Goal: Task Accomplishment & Management: Use online tool/utility

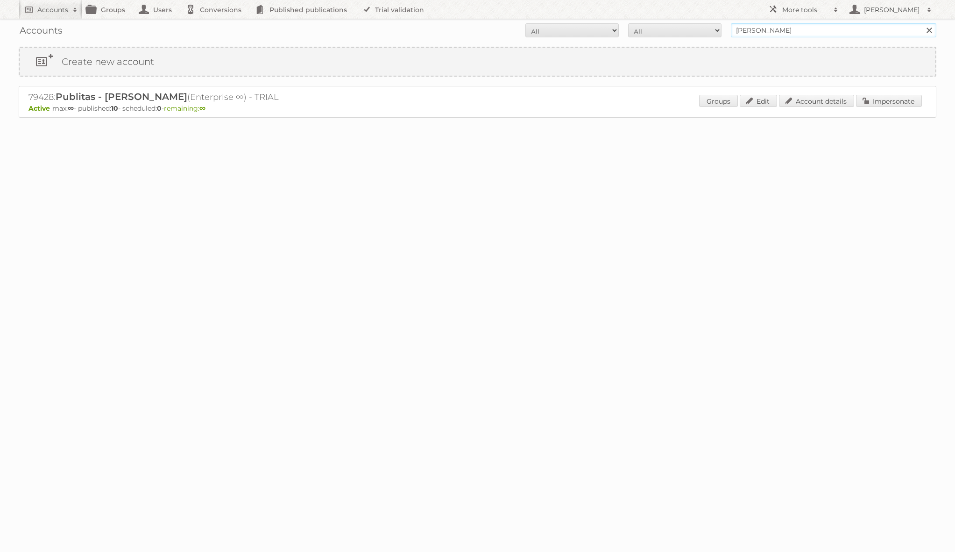
click at [757, 31] on input "danielius@publitas" at bounding box center [833, 30] width 205 height 14
type input "ALDI SÜD Dienstleistungs-SE & Co. oHG"
click at [922, 23] on input "Search" at bounding box center [929, 30] width 14 height 14
click at [873, 102] on link "Impersonate" at bounding box center [889, 101] width 66 height 12
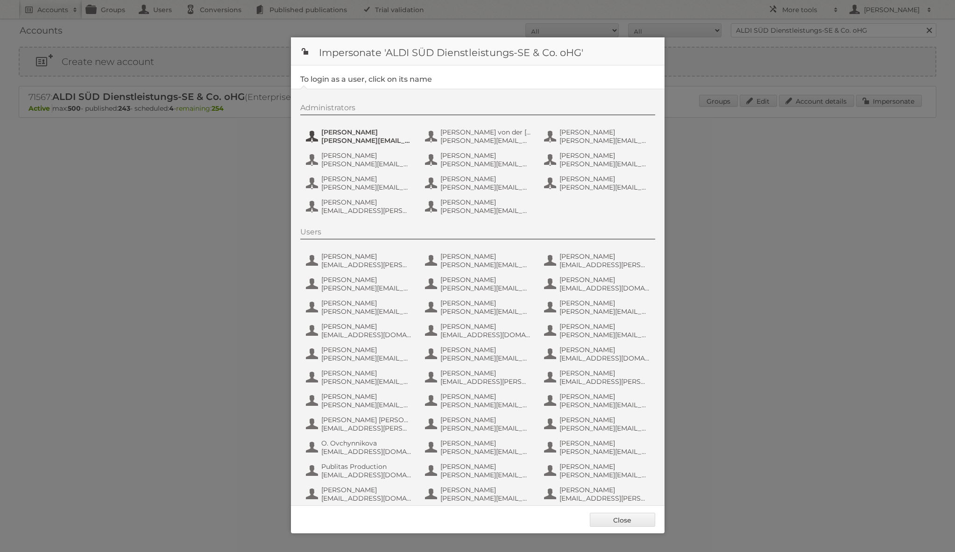
click at [372, 137] on span "a.kaiser@s-v.de" at bounding box center [366, 140] width 91 height 8
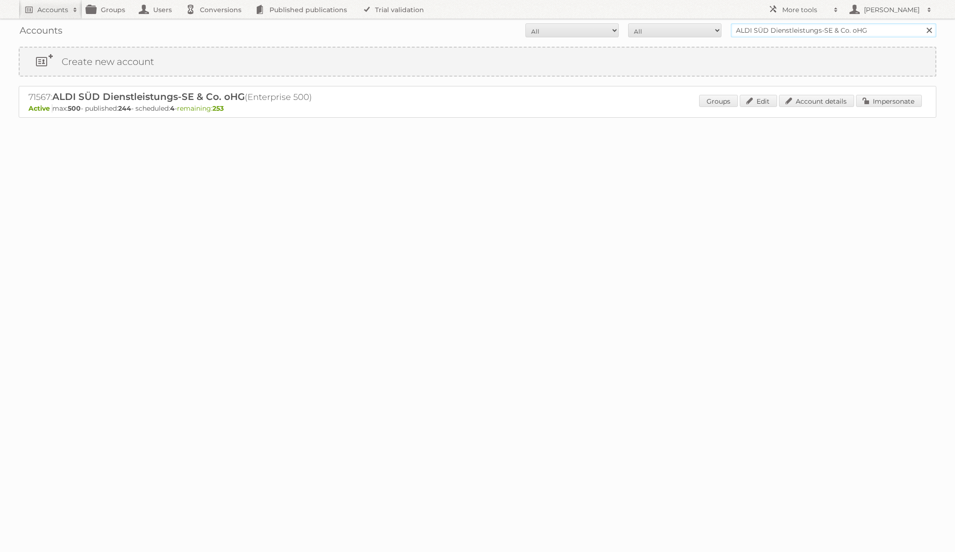
click at [782, 35] on input "ALDI SÜD Dienstleistungs-SE & Co. oHG" at bounding box center [833, 30] width 205 height 14
type input "bauhaus nederland"
click at [922, 23] on input "Search" at bounding box center [929, 30] width 14 height 14
click at [876, 97] on link "Impersonate" at bounding box center [889, 101] width 66 height 12
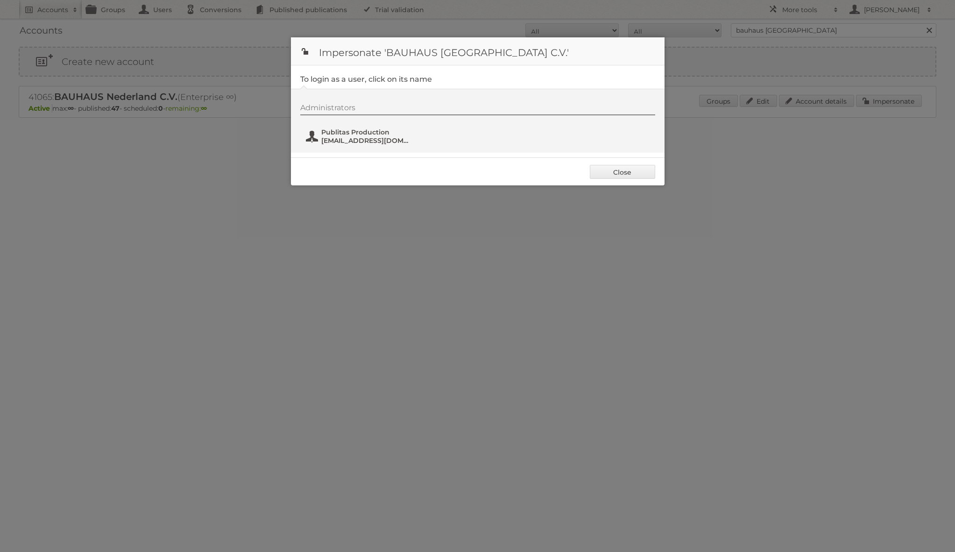
click at [390, 143] on span "fs+bauhaus@publitas.com" at bounding box center [366, 140] width 91 height 8
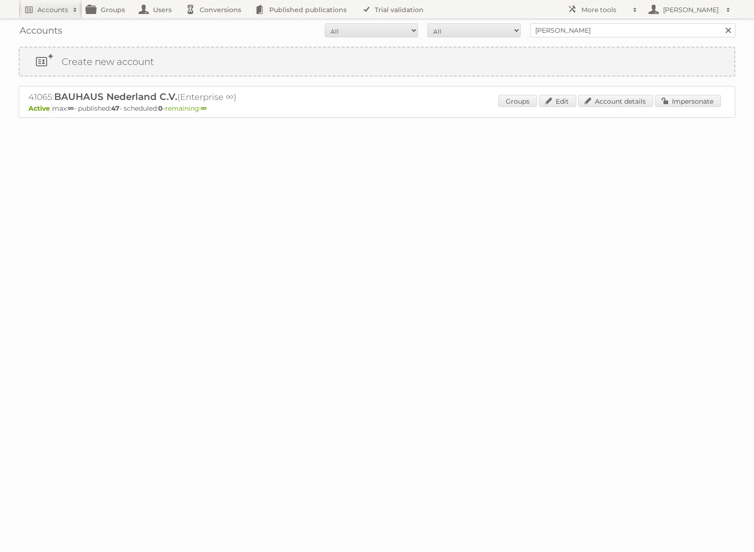
type input "albert hejn"
click at [721, 23] on input "Search" at bounding box center [728, 30] width 14 height 14
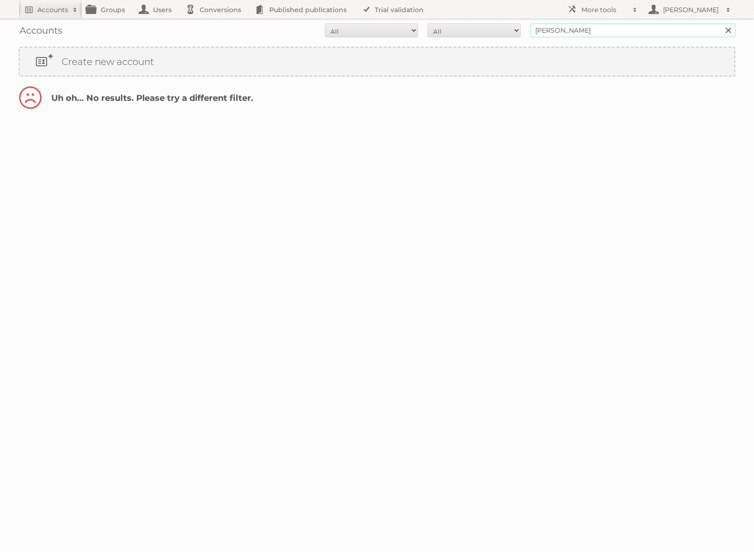
click at [567, 34] on input "[PERSON_NAME]" at bounding box center [632, 30] width 205 height 14
type input "[PERSON_NAME]"
click at [721, 23] on input "Search" at bounding box center [728, 30] width 14 height 14
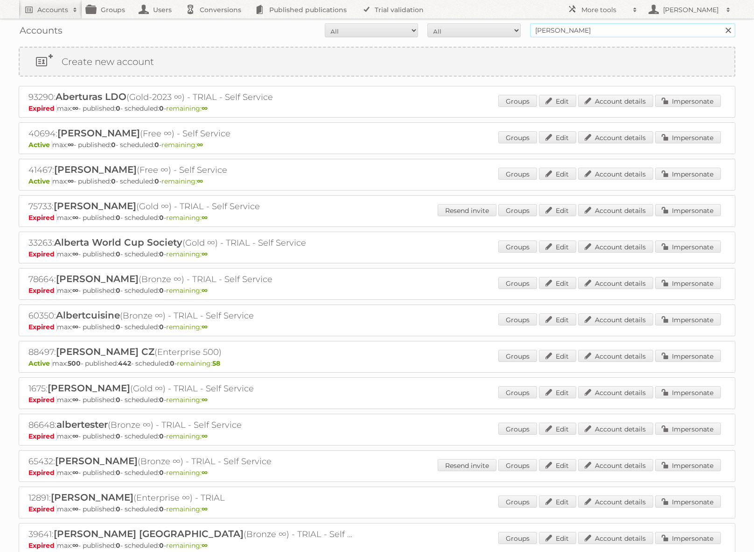
click at [564, 27] on input "[PERSON_NAME]" at bounding box center [632, 30] width 205 height 14
type input "a"
type input "@ah.nl"
click at [721, 23] on input "Search" at bounding box center [728, 30] width 14 height 14
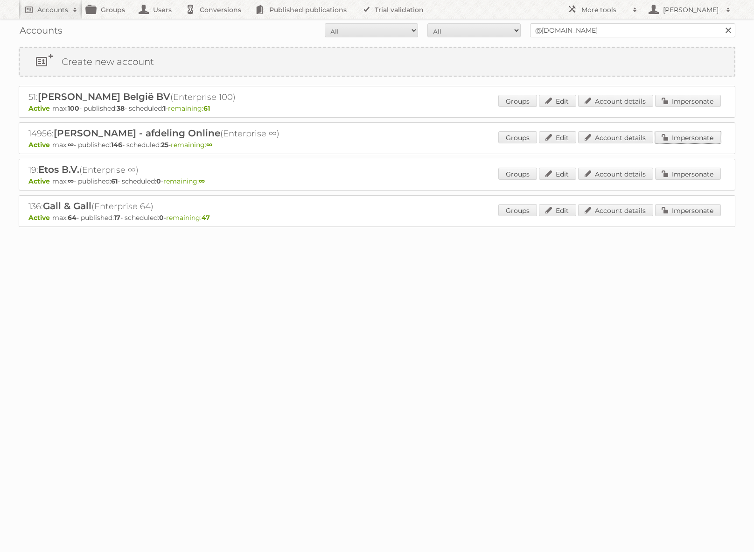
click at [677, 137] on link "Impersonate" at bounding box center [689, 137] width 66 height 12
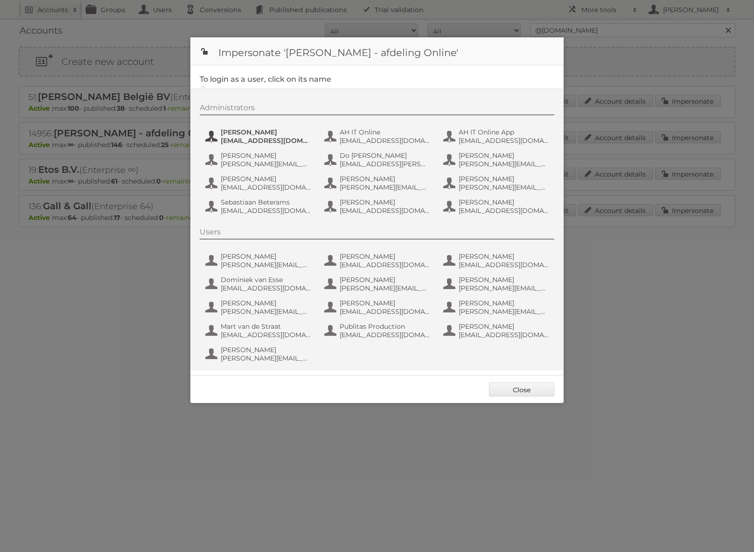
click at [265, 129] on span "Aditya Parab" at bounding box center [266, 132] width 91 height 8
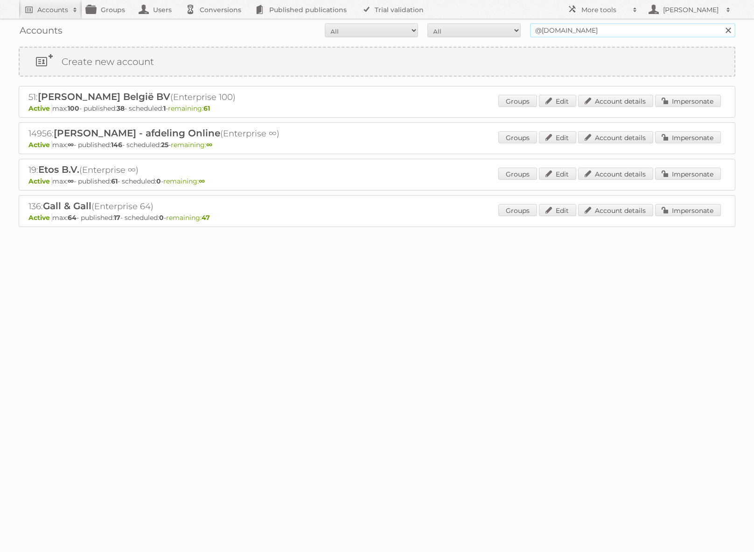
click at [569, 33] on input "@ah.nl" at bounding box center [632, 30] width 205 height 14
type input "auto5"
click at [721, 23] on input "Search" at bounding box center [728, 30] width 14 height 14
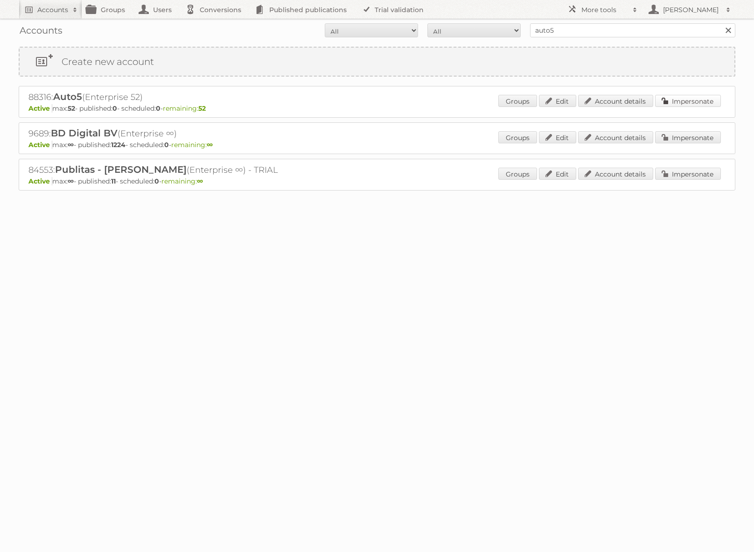
click at [687, 97] on link "Impersonate" at bounding box center [689, 101] width 66 height 12
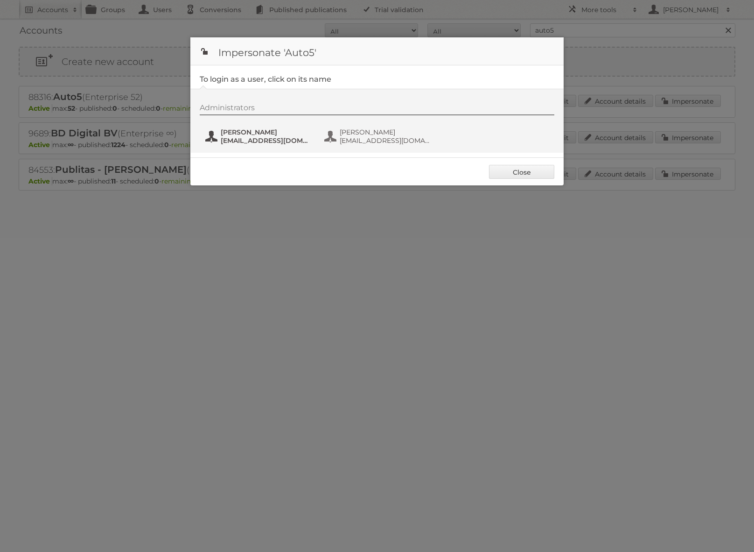
click at [277, 141] on span "[EMAIL_ADDRESS][DOMAIN_NAME]" at bounding box center [266, 140] width 91 height 8
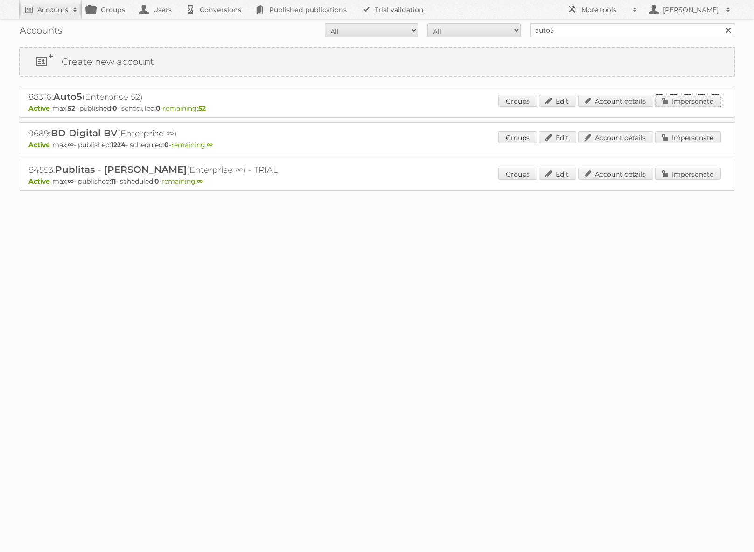
drag, startPoint x: 692, startPoint y: 104, endPoint x: 632, endPoint y: 97, distance: 60.7
click at [692, 104] on link "Impersonate" at bounding box center [689, 101] width 66 height 12
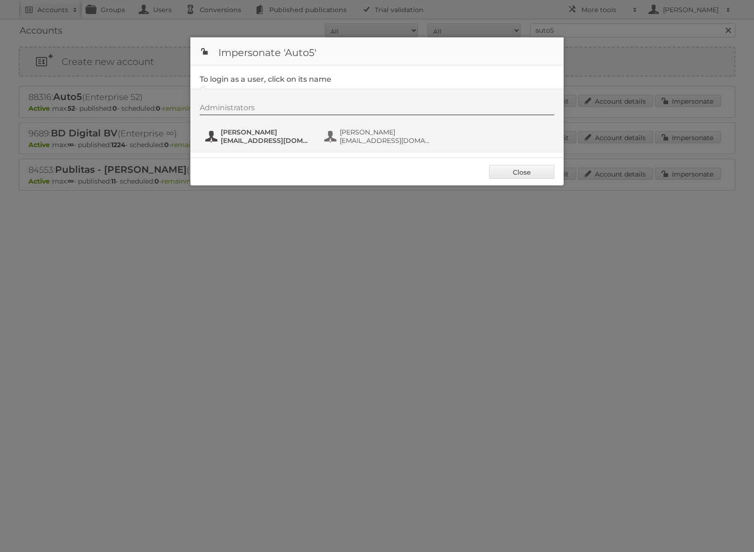
click at [282, 134] on span "Ana-Maria GIURUMESCU" at bounding box center [266, 132] width 91 height 8
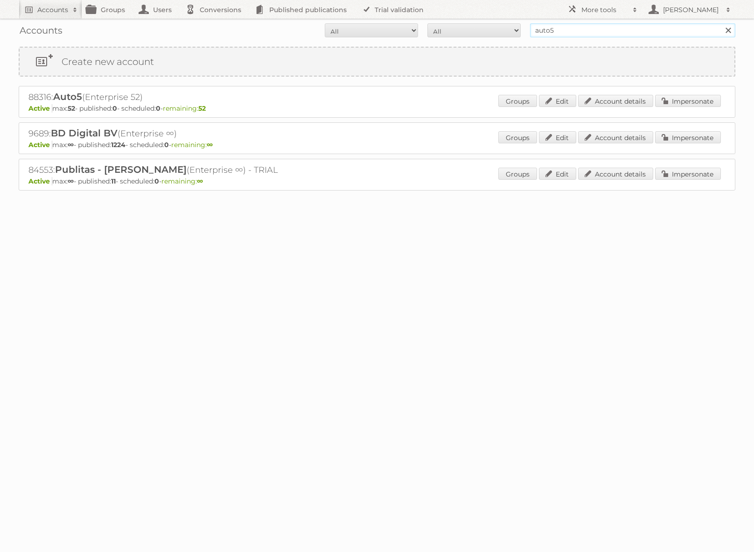
click at [554, 28] on input "auto5" at bounding box center [632, 30] width 205 height 14
type input "bauhaus [GEOGRAPHIC_DATA]"
click at [721, 23] on input "Search" at bounding box center [728, 30] width 14 height 14
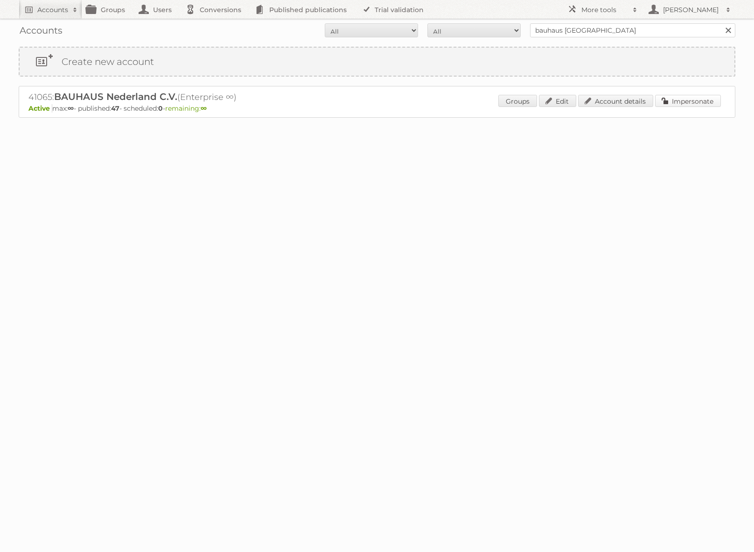
click at [679, 98] on link "Impersonate" at bounding box center [689, 101] width 66 height 12
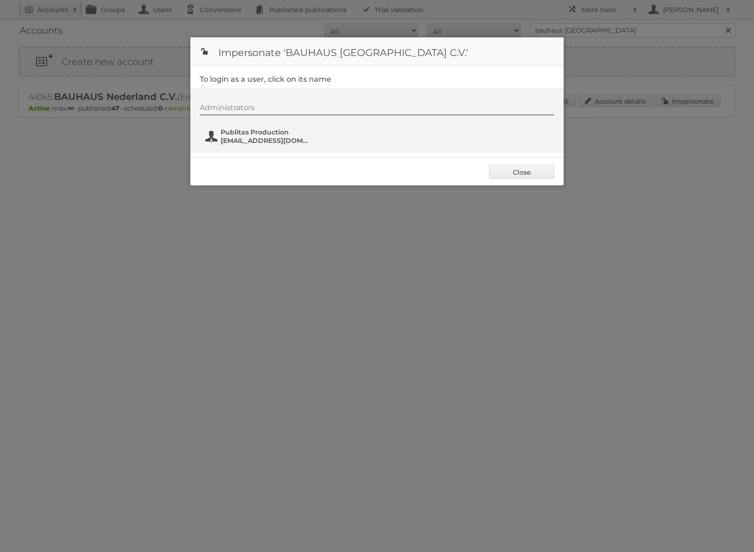
click at [282, 142] on span "[EMAIL_ADDRESS][DOMAIN_NAME]" at bounding box center [266, 140] width 91 height 8
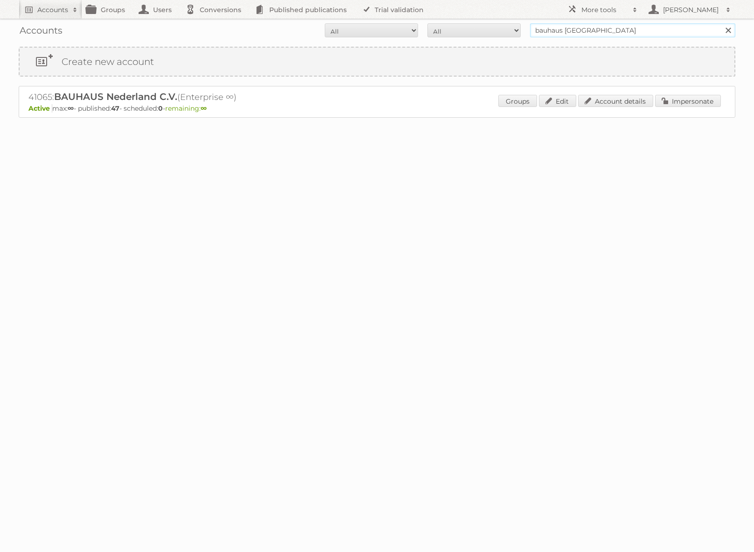
click at [590, 27] on input "bauhaus nederland" at bounding box center [632, 30] width 205 height 14
type input "[DOMAIN_NAME]"
click at [721, 23] on input "Search" at bounding box center [728, 30] width 14 height 14
drag, startPoint x: 672, startPoint y: 103, endPoint x: 602, endPoint y: 103, distance: 69.6
click at [672, 103] on link "Impersonate" at bounding box center [689, 101] width 66 height 12
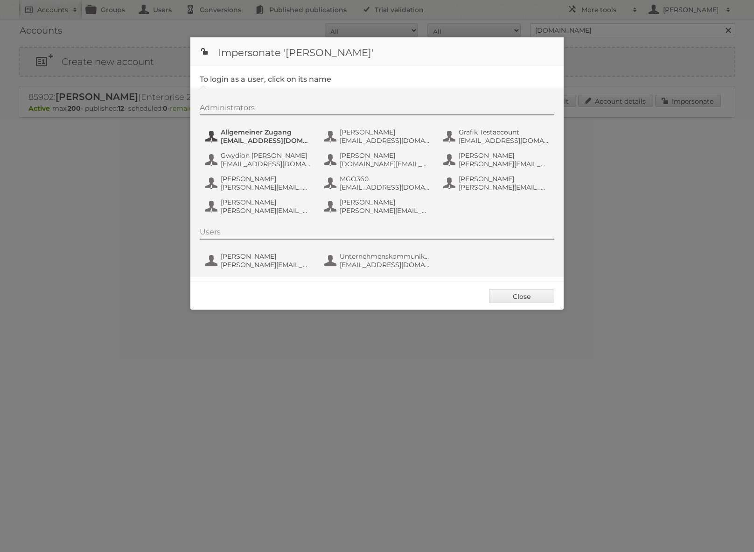
click at [284, 131] on span "Allgemeiner Zugang" at bounding box center [266, 132] width 91 height 8
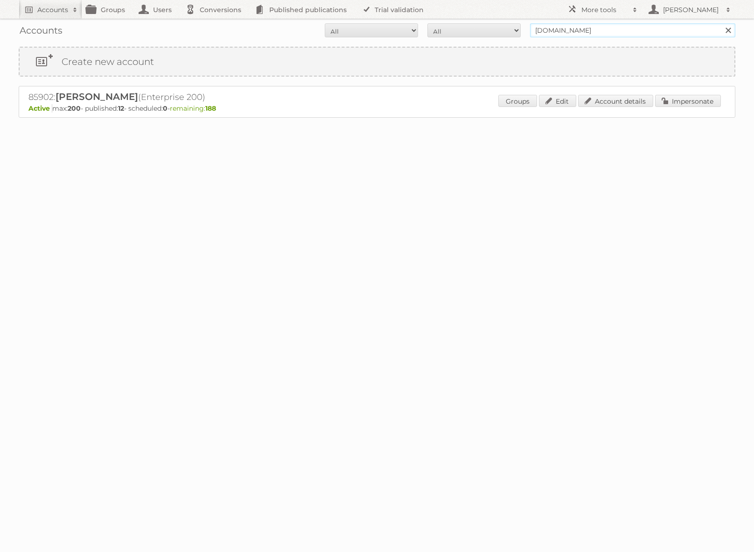
drag, startPoint x: 567, startPoint y: 29, endPoint x: 576, endPoint y: 30, distance: 8.9
click at [567, 29] on input "biomarkt.de" at bounding box center [632, 30] width 205 height 14
type input "@bruna"
click at [721, 23] on input "Search" at bounding box center [728, 30] width 14 height 14
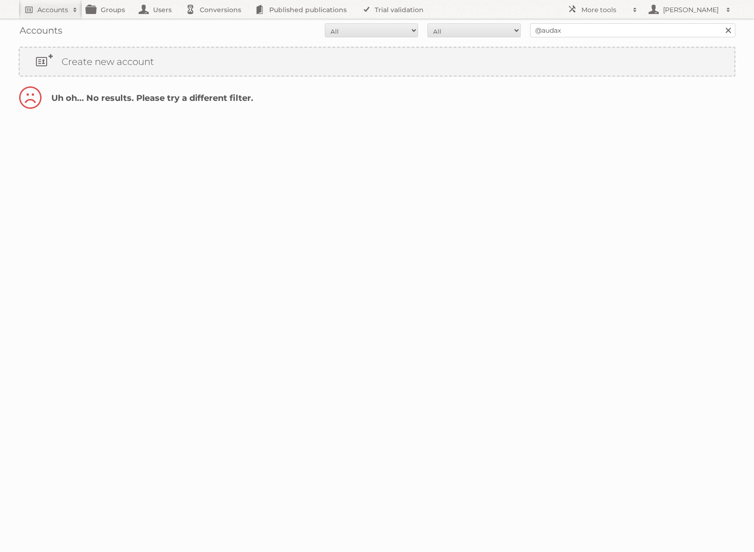
type input "@audax"
click at [721, 23] on input "Search" at bounding box center [728, 30] width 14 height 14
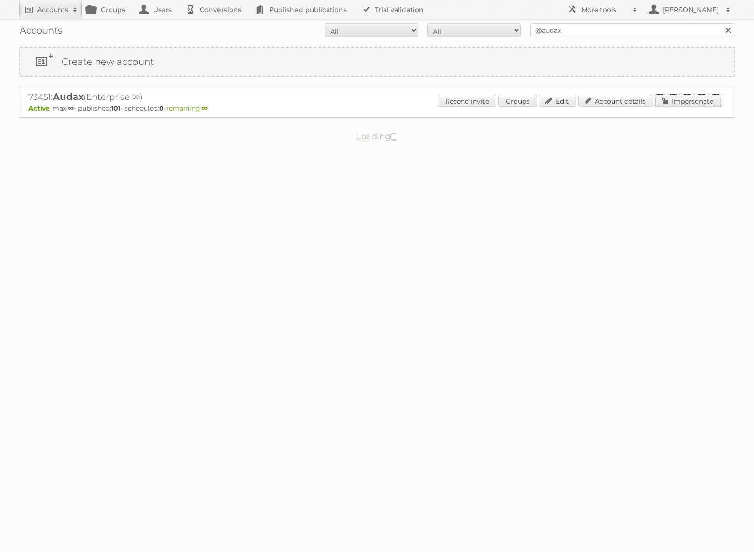
drag, startPoint x: 689, startPoint y: 101, endPoint x: 678, endPoint y: 102, distance: 10.3
click at [689, 101] on link "Impersonate" at bounding box center [689, 101] width 66 height 12
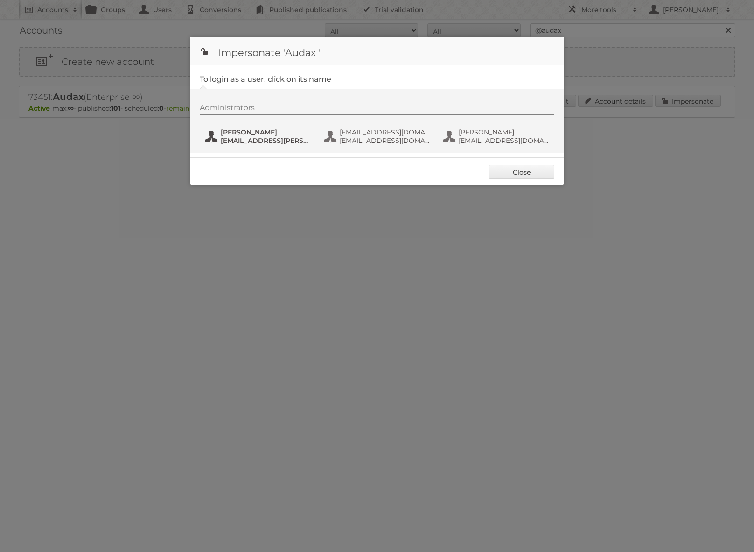
click at [264, 132] on span "Bart Linskens" at bounding box center [266, 132] width 91 height 8
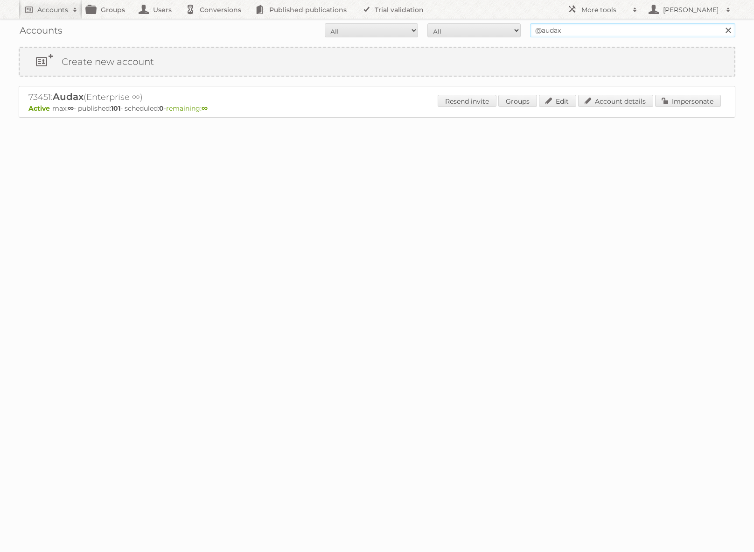
click at [561, 27] on input "@audax" at bounding box center [632, 30] width 205 height 14
type input "chedraui"
click at [721, 23] on input "Search" at bounding box center [728, 30] width 14 height 14
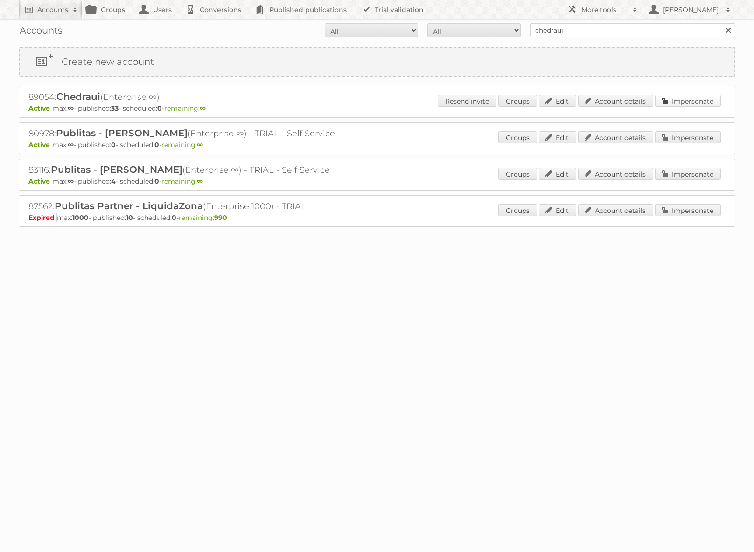
click at [677, 104] on link "Impersonate" at bounding box center [689, 101] width 66 height 12
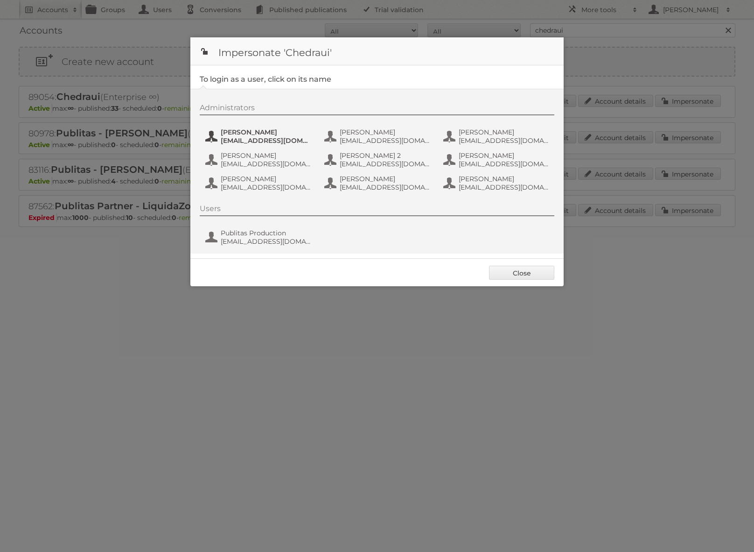
click at [265, 139] on span "aahernandez@chedraui.com.mx" at bounding box center [266, 140] width 91 height 8
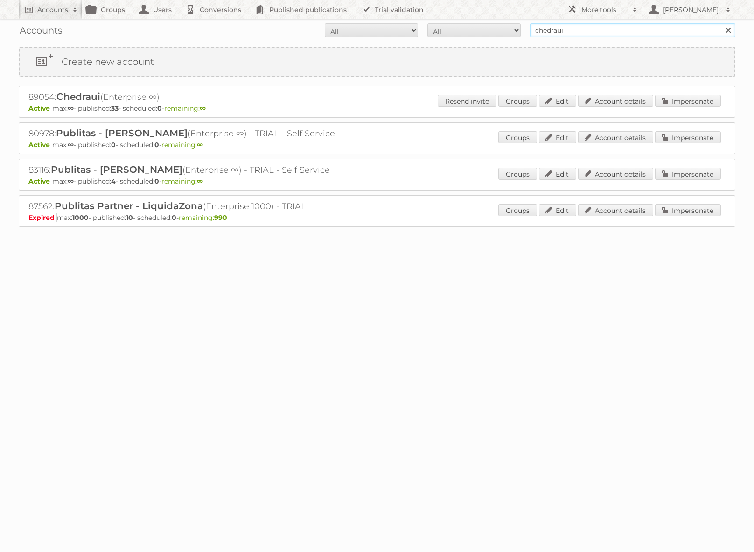
drag, startPoint x: 558, startPoint y: 27, endPoint x: 564, endPoint y: 28, distance: 6.7
click at [558, 27] on input "chedraui" at bounding box center [632, 30] width 205 height 14
click at [580, 30] on input "chedraui" at bounding box center [632, 30] width 205 height 14
type input "@etos.nl"
click at [721, 23] on input "Search" at bounding box center [728, 30] width 14 height 14
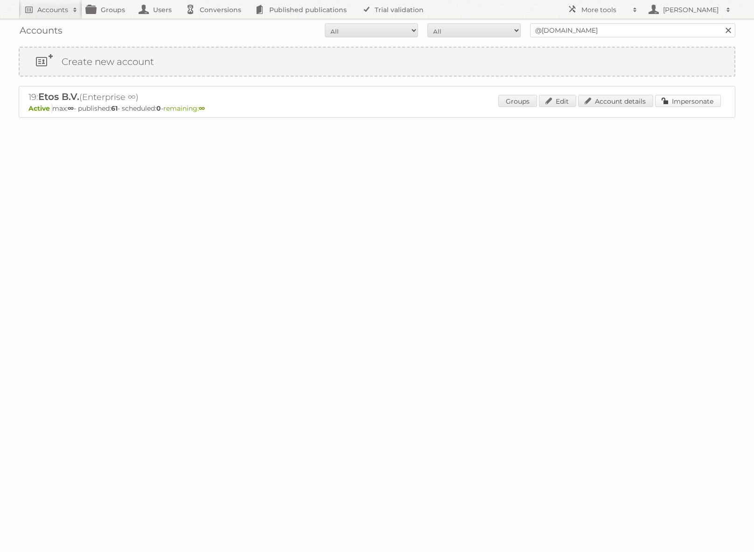
click at [677, 100] on link "Impersonate" at bounding box center [689, 101] width 66 height 12
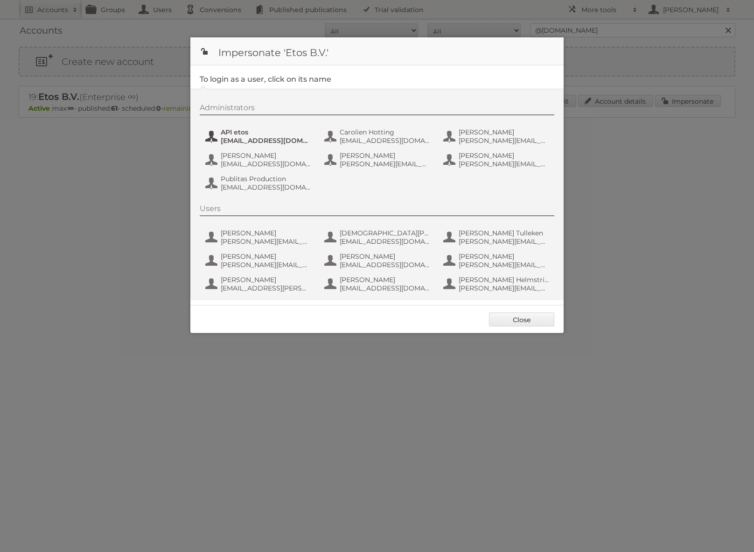
click at [261, 138] on span "GET.Mobile.apps@etos.nl" at bounding box center [266, 140] width 91 height 8
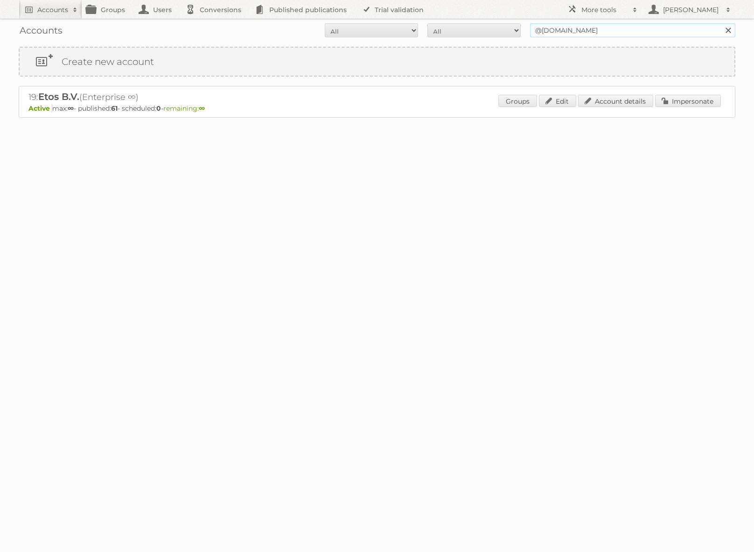
click at [559, 25] on input "@[DOMAIN_NAME]" at bounding box center [632, 30] width 205 height 14
type input "@horesca"
click at [721, 23] on input "Search" at bounding box center [728, 30] width 14 height 14
click at [667, 102] on link "Impersonate" at bounding box center [689, 101] width 66 height 12
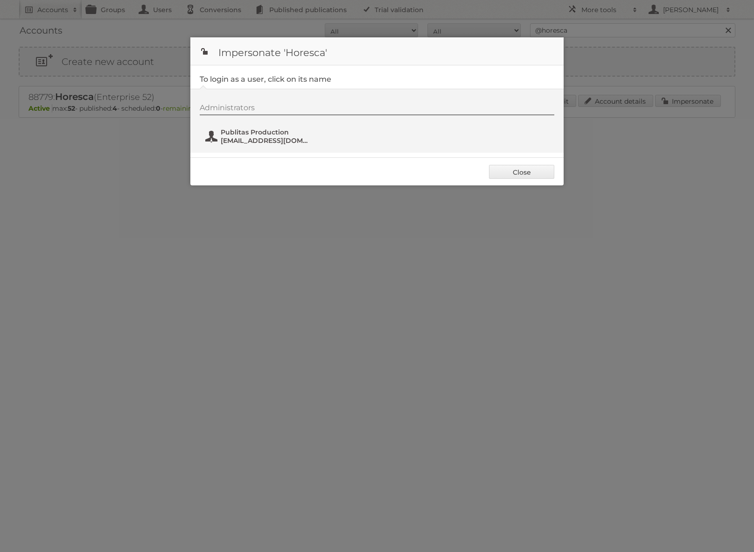
click at [242, 132] on span "Publitas Production" at bounding box center [266, 132] width 91 height 8
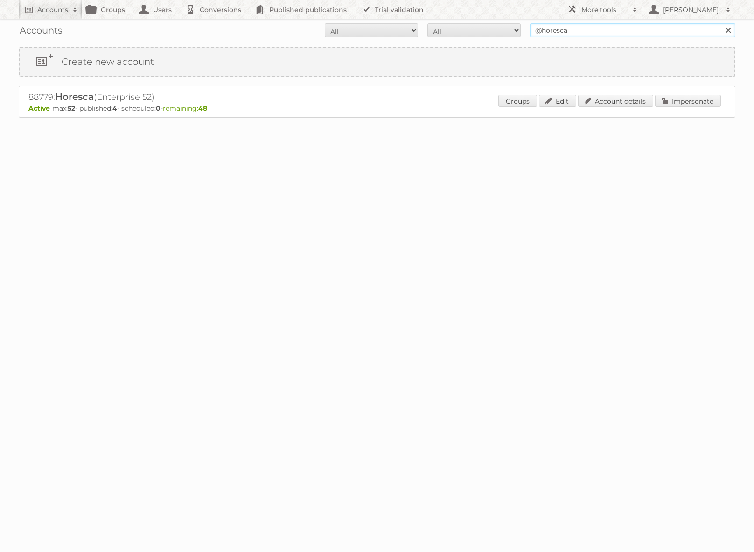
click at [573, 33] on input "@horesca" at bounding box center [632, 30] width 205 height 14
click at [557, 33] on input "@horesca" at bounding box center [632, 30] width 205 height 14
type input "@[DOMAIN_NAME]"
click at [721, 23] on input "Search" at bounding box center [728, 30] width 14 height 14
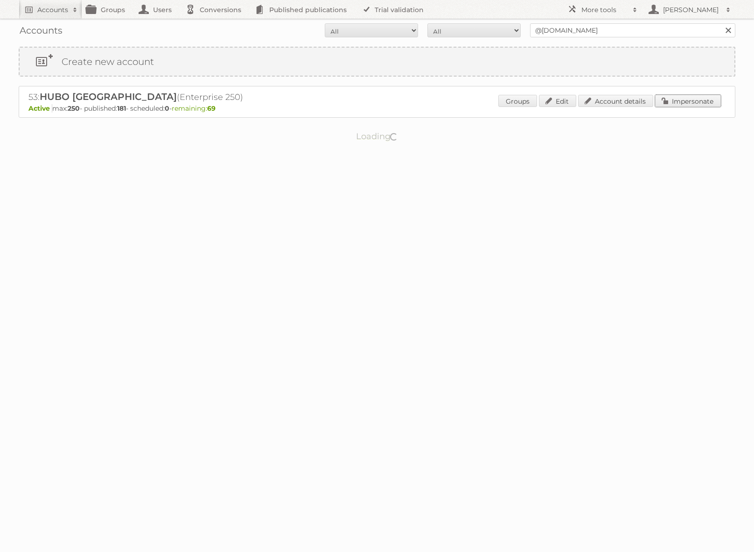
click at [692, 106] on link "Impersonate" at bounding box center [689, 101] width 66 height 12
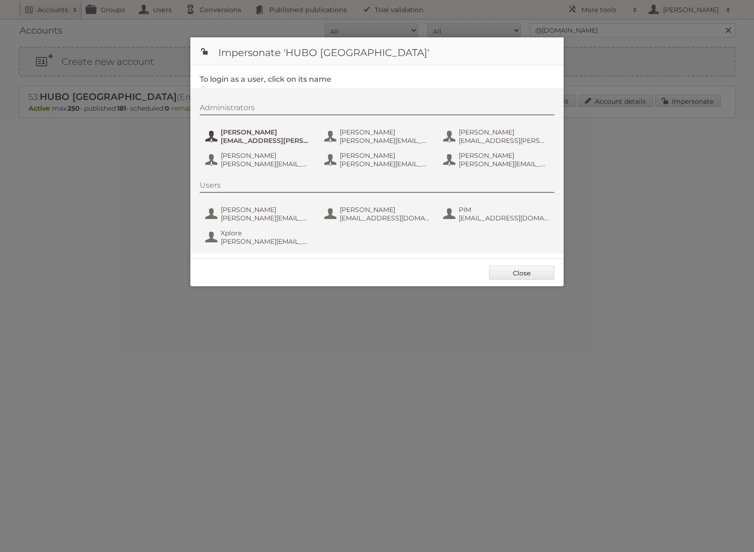
click at [249, 141] on span "[EMAIL_ADDRESS][PERSON_NAME][DOMAIN_NAME]" at bounding box center [266, 140] width 91 height 8
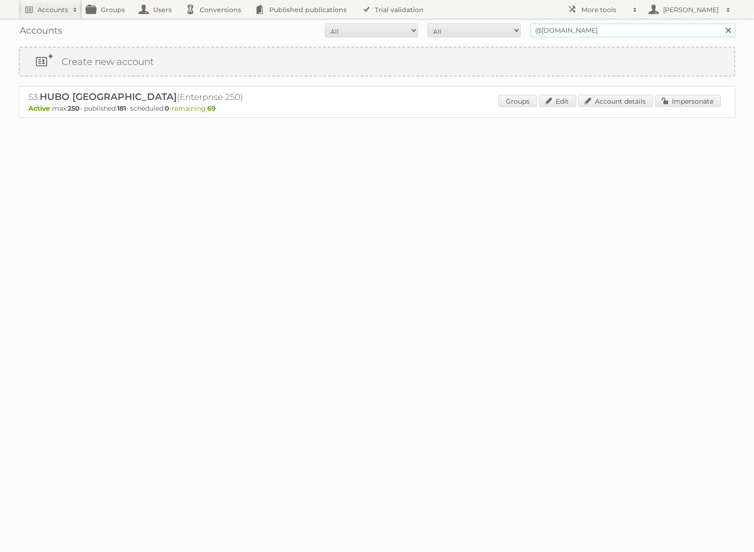
click at [567, 35] on input "@hubo.be" at bounding box center [632, 30] width 205 height 14
type input "ici paris xl"
click at [721, 23] on input "Search" at bounding box center [728, 30] width 14 height 14
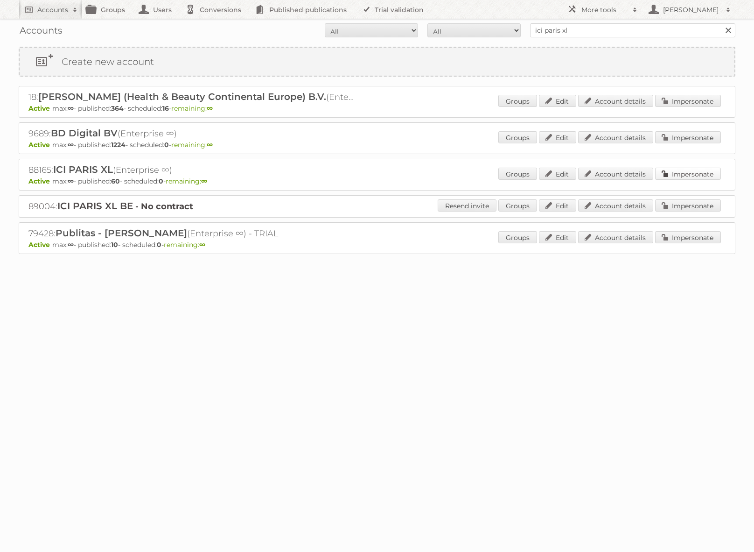
click at [688, 176] on link "Impersonate" at bounding box center [689, 174] width 66 height 12
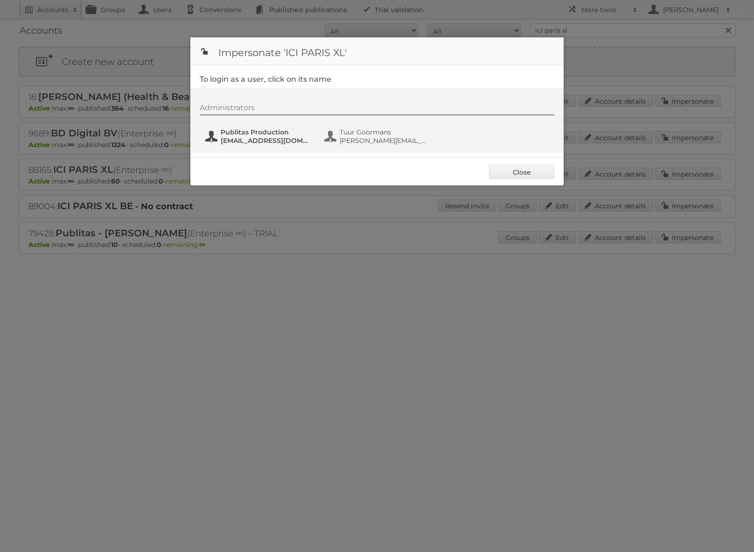
click at [281, 141] on span "fs+iciparisxl@publitas.com" at bounding box center [266, 140] width 91 height 8
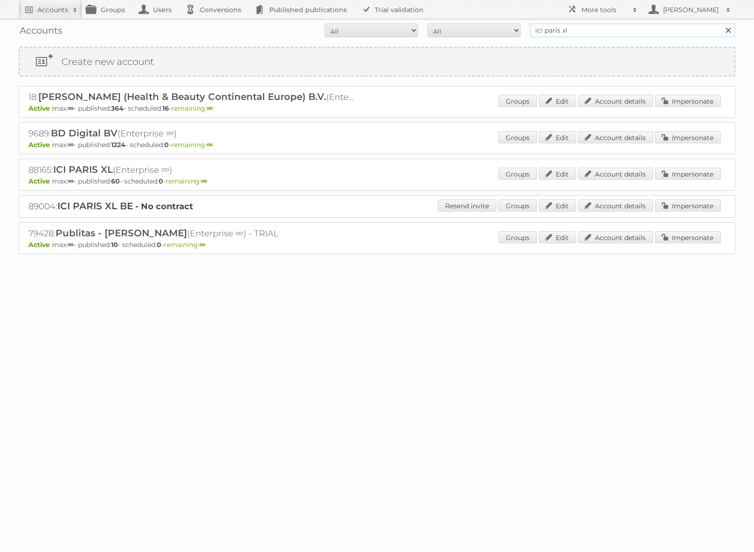
click at [565, 29] on input "ici paris xl" at bounding box center [632, 30] width 205 height 14
type input "intertoys"
click at [721, 23] on input "Search" at bounding box center [728, 30] width 14 height 14
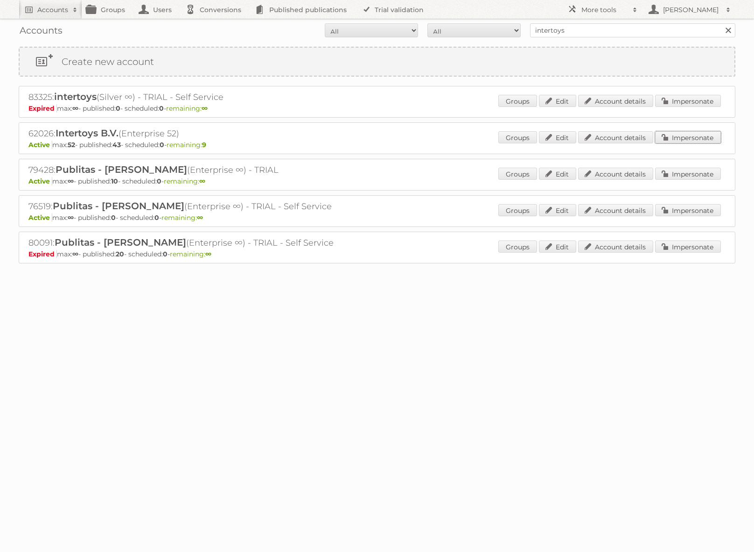
drag, startPoint x: 676, startPoint y: 141, endPoint x: 650, endPoint y: 141, distance: 26.1
click at [676, 141] on link "Impersonate" at bounding box center [689, 137] width 66 height 12
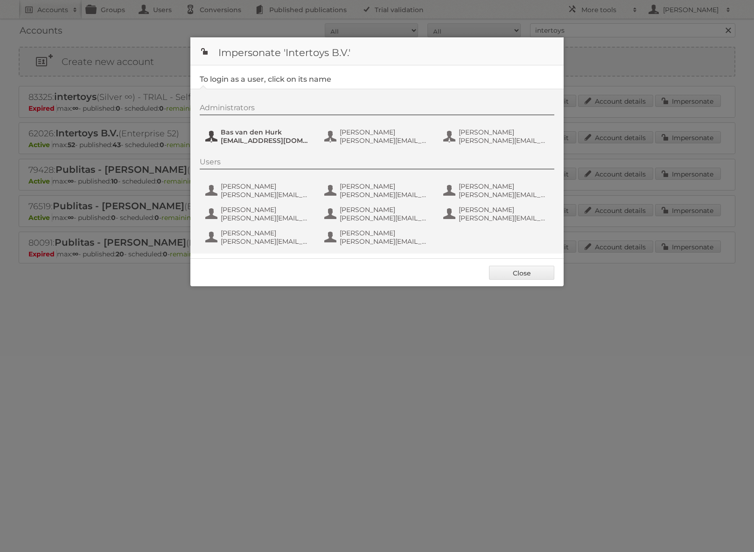
click at [283, 138] on span "b.vandenhurk@intertoys.nl" at bounding box center [266, 140] width 91 height 8
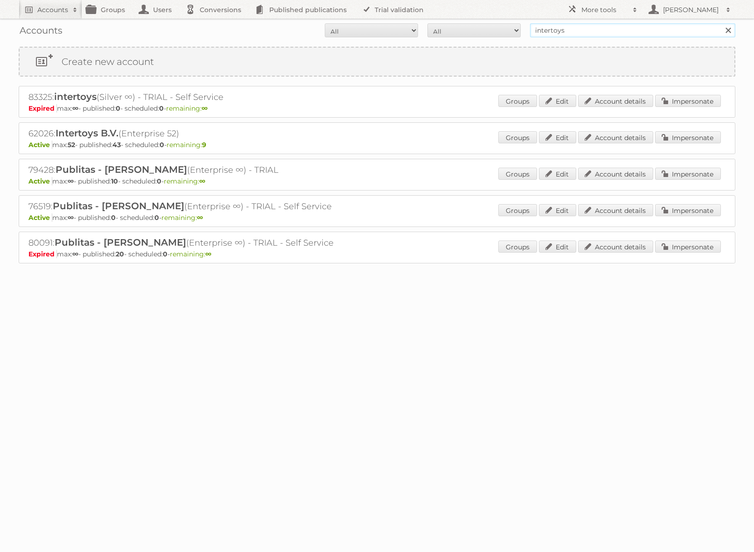
drag, startPoint x: 552, startPoint y: 25, endPoint x: 558, endPoint y: 25, distance: 5.6
click at [552, 25] on input "intertoys" at bounding box center [632, 30] width 205 height 14
type input "@lidl.be"
click at [721, 23] on input "Search" at bounding box center [728, 30] width 14 height 14
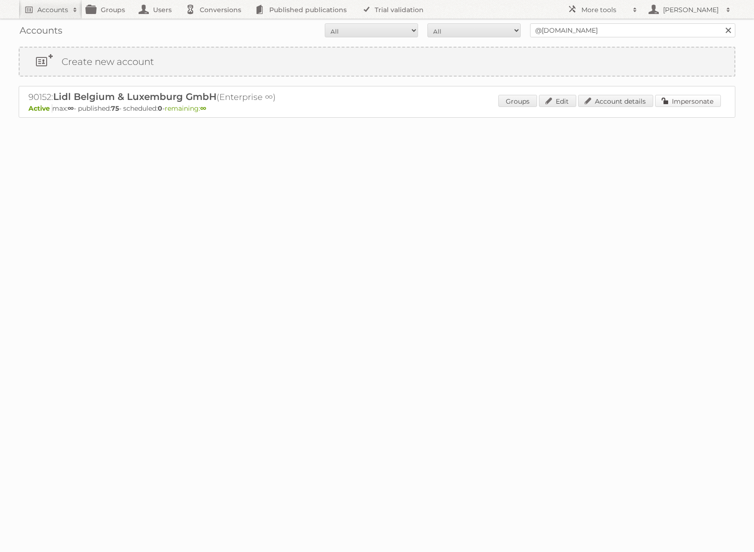
click at [672, 105] on link "Impersonate" at bounding box center [689, 101] width 66 height 12
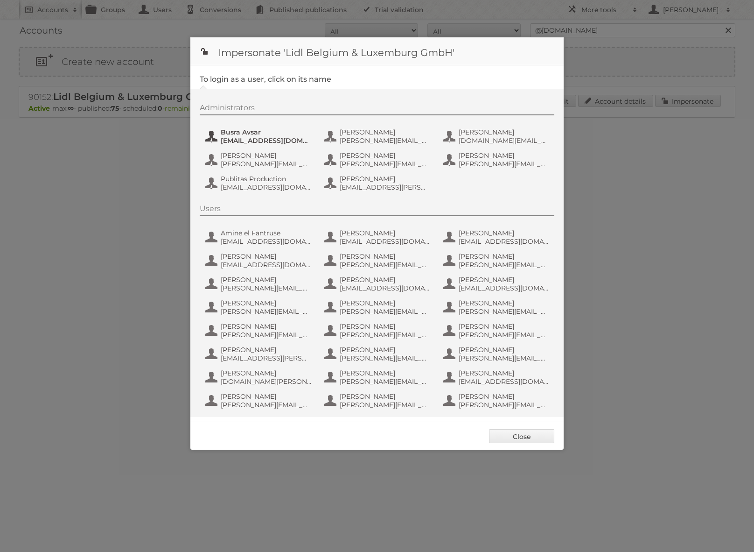
click at [268, 142] on span "[EMAIL_ADDRESS][DOMAIN_NAME]" at bounding box center [266, 140] width 91 height 8
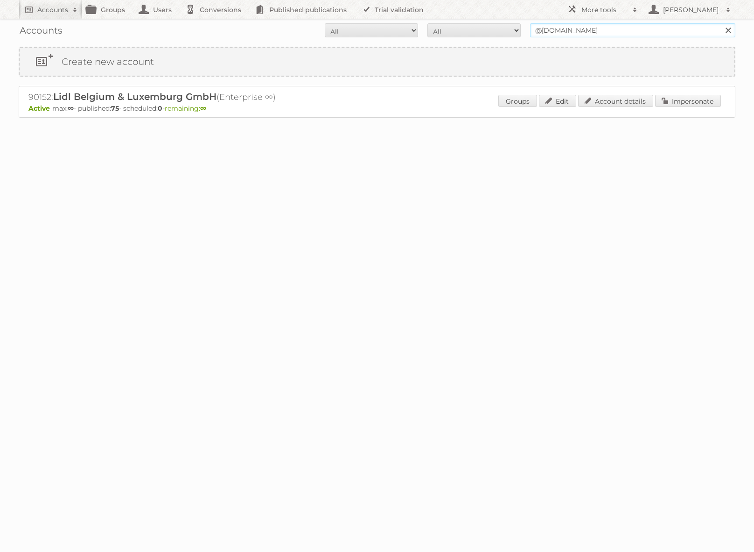
click at [559, 32] on input "@lidl.be" at bounding box center [632, 30] width 205 height 14
type input "maxizoo"
click at [721, 23] on input "Search" at bounding box center [728, 30] width 14 height 14
click at [550, 32] on input "maxizoo" at bounding box center [632, 30] width 205 height 14
click at [549, 32] on input "maxizoo" at bounding box center [632, 30] width 205 height 14
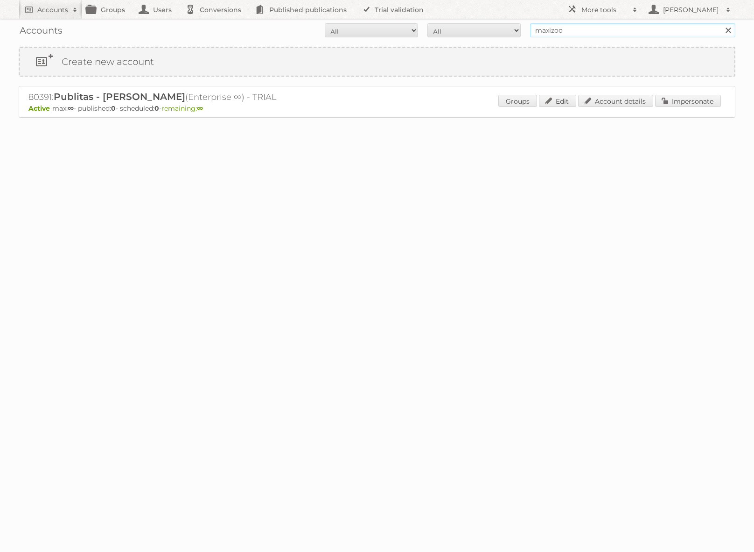
click at [573, 31] on input "maxizoo" at bounding box center [632, 30] width 205 height 14
type input "[DOMAIN_NAME]"
click at [721, 23] on input "Search" at bounding box center [728, 30] width 14 height 14
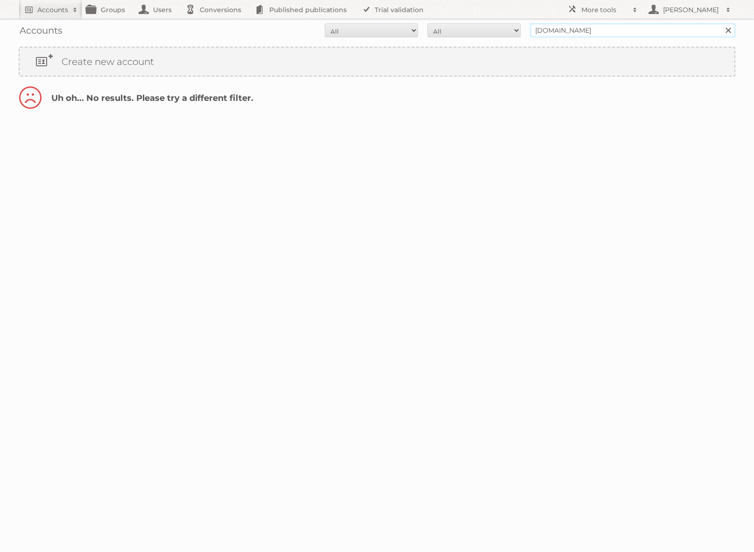
click at [604, 34] on input "[DOMAIN_NAME]" at bounding box center [632, 30] width 205 height 14
type input "obelink"
click at [721, 23] on input "Search" at bounding box center [728, 30] width 14 height 14
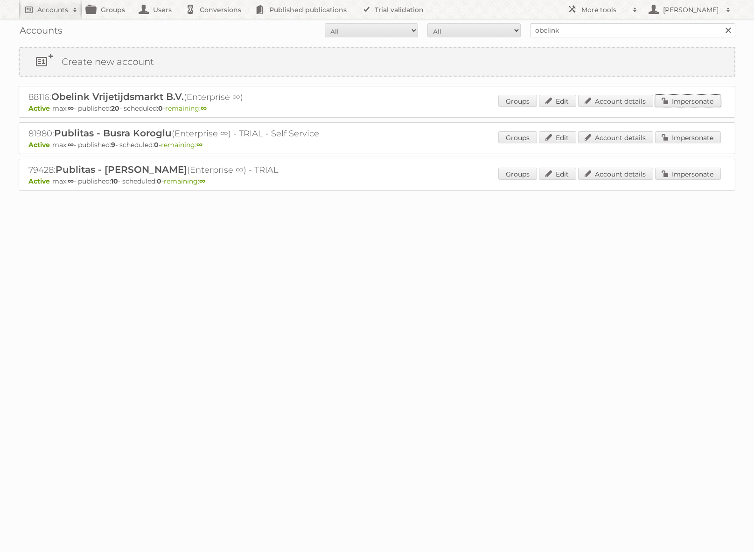
click at [700, 104] on link "Impersonate" at bounding box center [689, 101] width 66 height 12
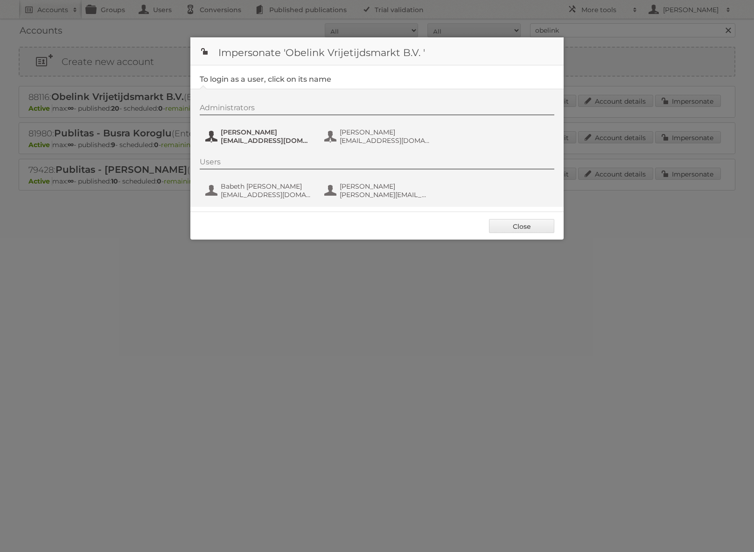
click at [273, 134] on span "Heleen Beijers" at bounding box center [266, 132] width 91 height 8
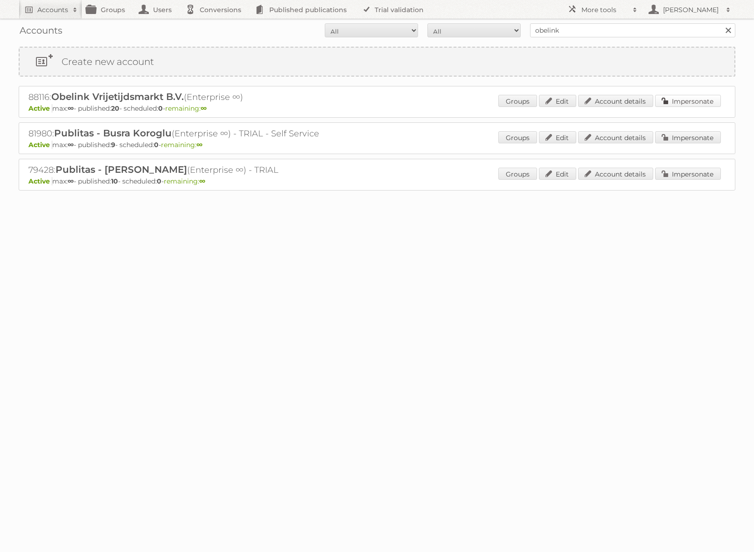
click at [680, 95] on link "Impersonate" at bounding box center [689, 101] width 66 height 12
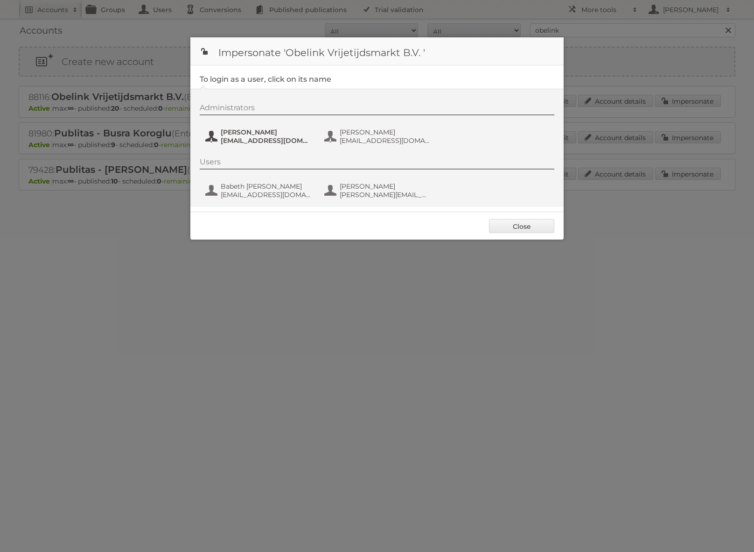
click at [255, 140] on span "heleen.beijers@obelink.nl" at bounding box center [266, 140] width 91 height 8
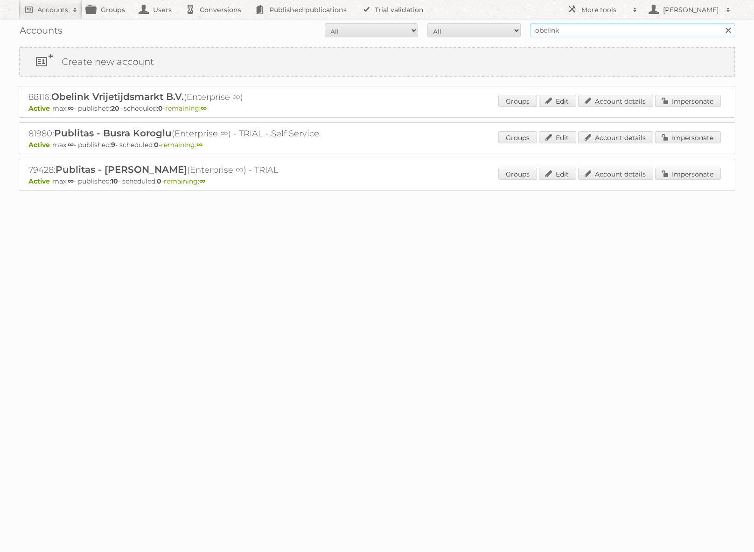
click at [558, 26] on input "obelink" at bounding box center [632, 30] width 205 height 14
type input "plein.nl"
click at [721, 23] on input "Search" at bounding box center [728, 30] width 14 height 14
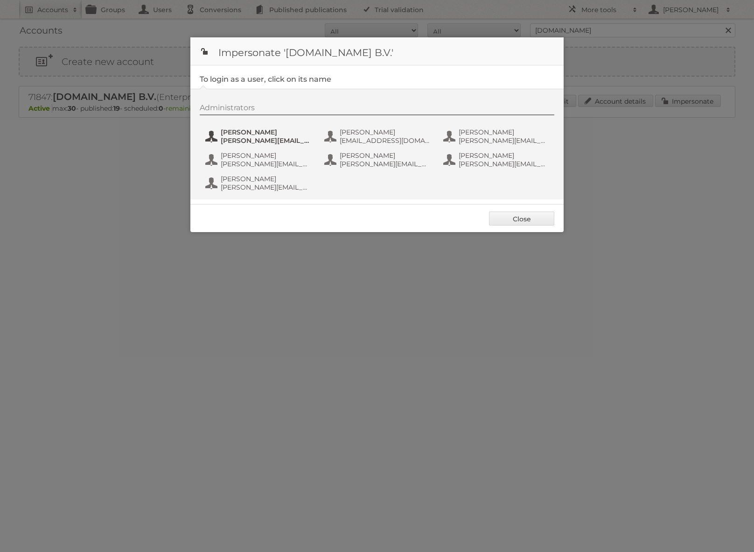
click at [264, 136] on span "e.hosman@plein.nl" at bounding box center [266, 140] width 91 height 8
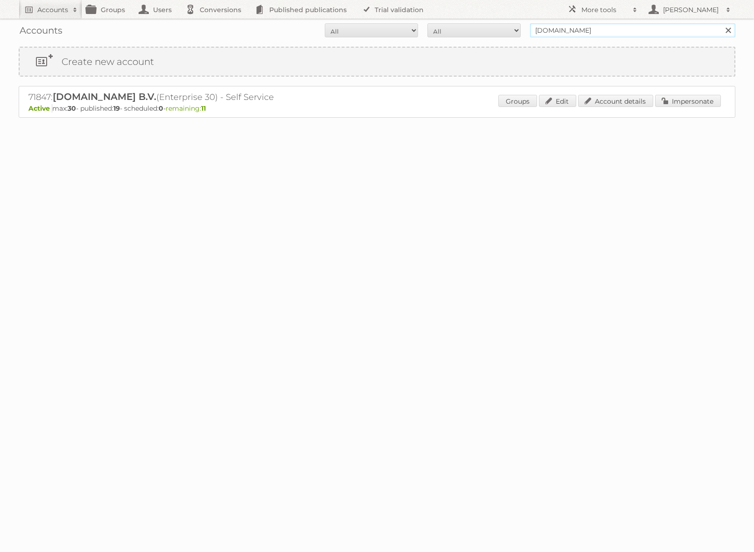
click at [574, 36] on input "plein.nl" at bounding box center [632, 30] width 205 height 14
type input "[DOMAIN_NAME]"
click at [721, 23] on input "Search" at bounding box center [728, 30] width 14 height 14
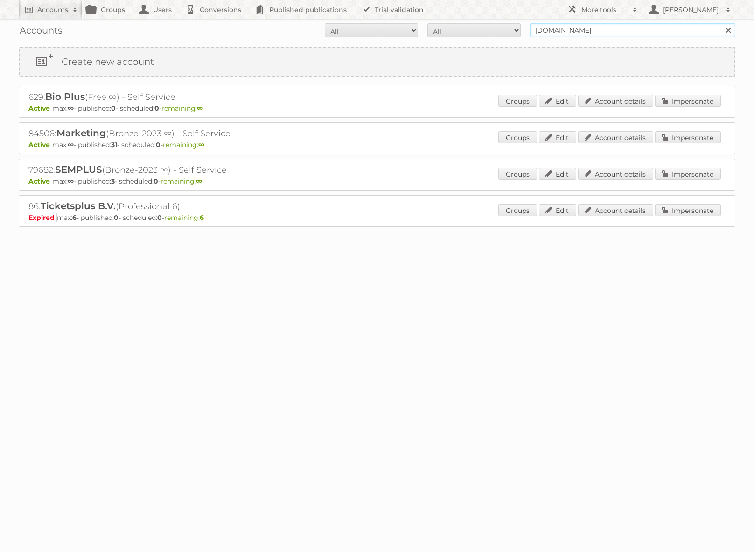
click at [588, 35] on input "[DOMAIN_NAME]" at bounding box center [632, 30] width 205 height 14
type input "@[DOMAIN_NAME]"
click at [721, 23] on input "Search" at bounding box center [728, 30] width 14 height 14
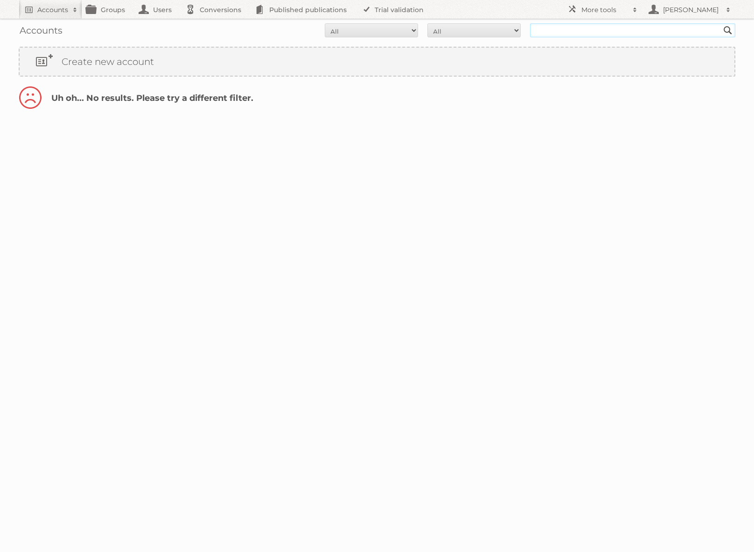
click at [548, 32] on input "text" at bounding box center [632, 30] width 205 height 14
type input "weba"
click at [721, 23] on input "Search" at bounding box center [728, 30] width 14 height 14
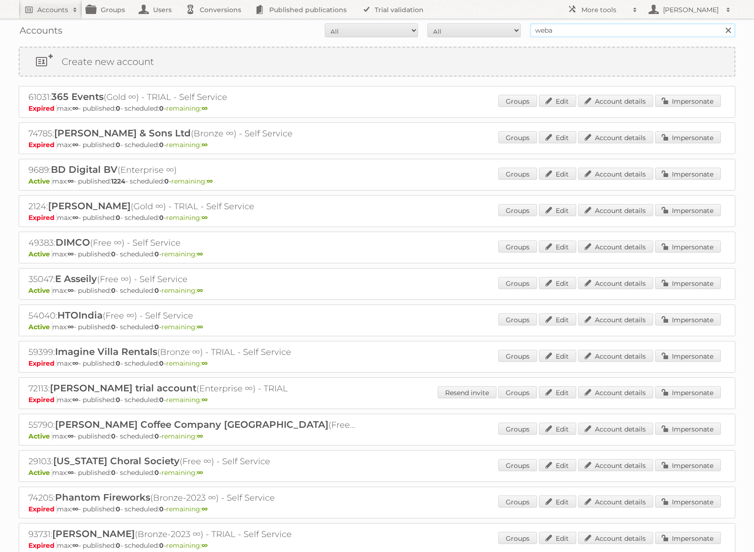
click at [571, 28] on input "weba" at bounding box center [632, 30] width 205 height 14
type input "@weba"
click at [721, 23] on input "Search" at bounding box center [728, 30] width 14 height 14
